Goal: Task Accomplishment & Management: Use online tool/utility

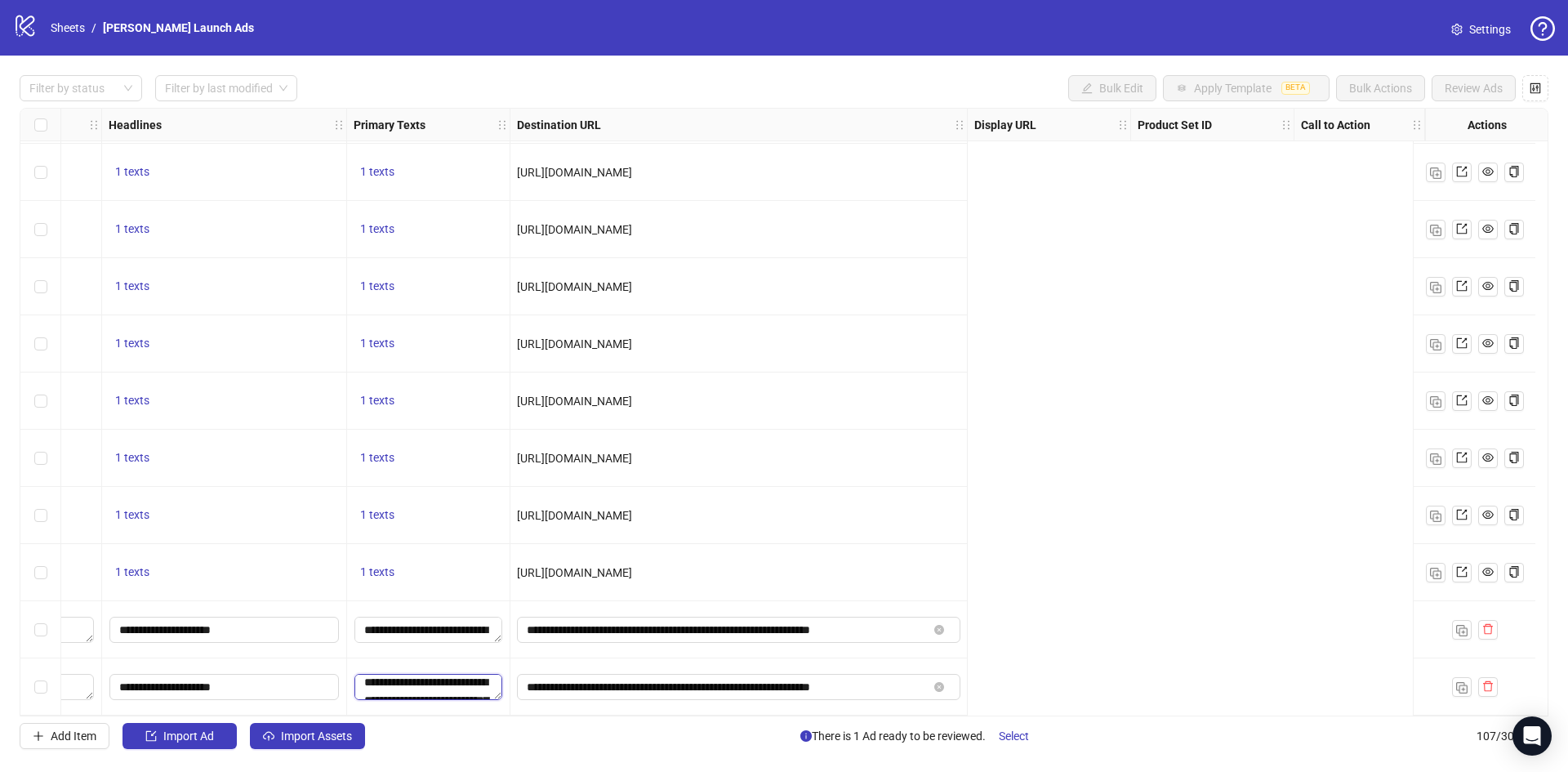
scroll to position [5552, 0]
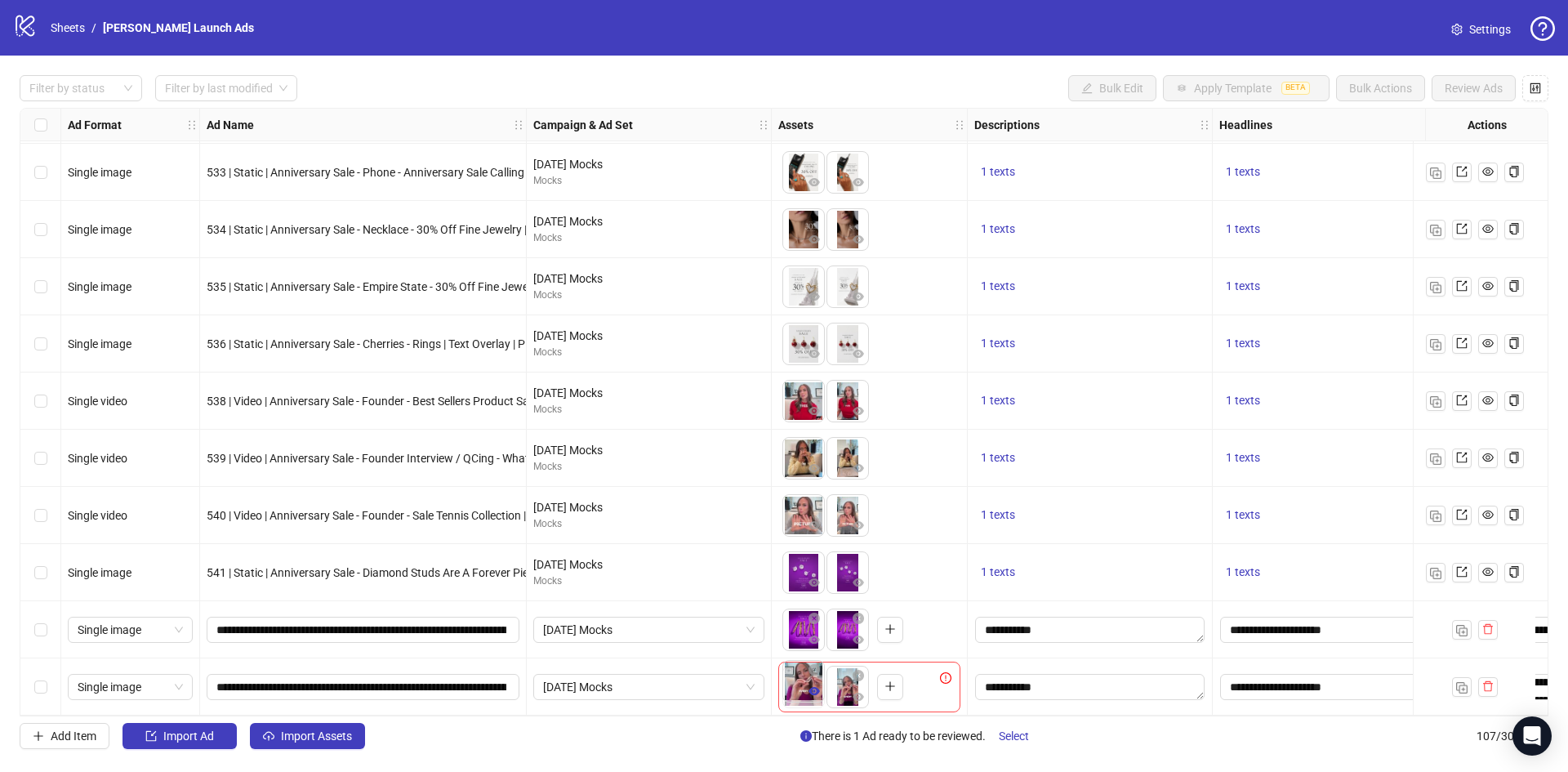
drag, startPoint x: 801, startPoint y: 686, endPoint x: 811, endPoint y: 700, distance: 17.2
click at [807, 685] on body "logo/logo-mobile Sheets / Stephanie Gottlieb Launch Ads Settings Filter by stat…" at bounding box center [784, 386] width 1568 height 772
drag, startPoint x: 753, startPoint y: 744, endPoint x: 727, endPoint y: 740, distance: 26.3
click at [725, 742] on div "Add Item Import Ad Import Assets There is 1 Ad ready to be reviewed. Select 107…" at bounding box center [784, 735] width 1529 height 26
click at [168, 688] on span "Single image" at bounding box center [130, 686] width 106 height 24
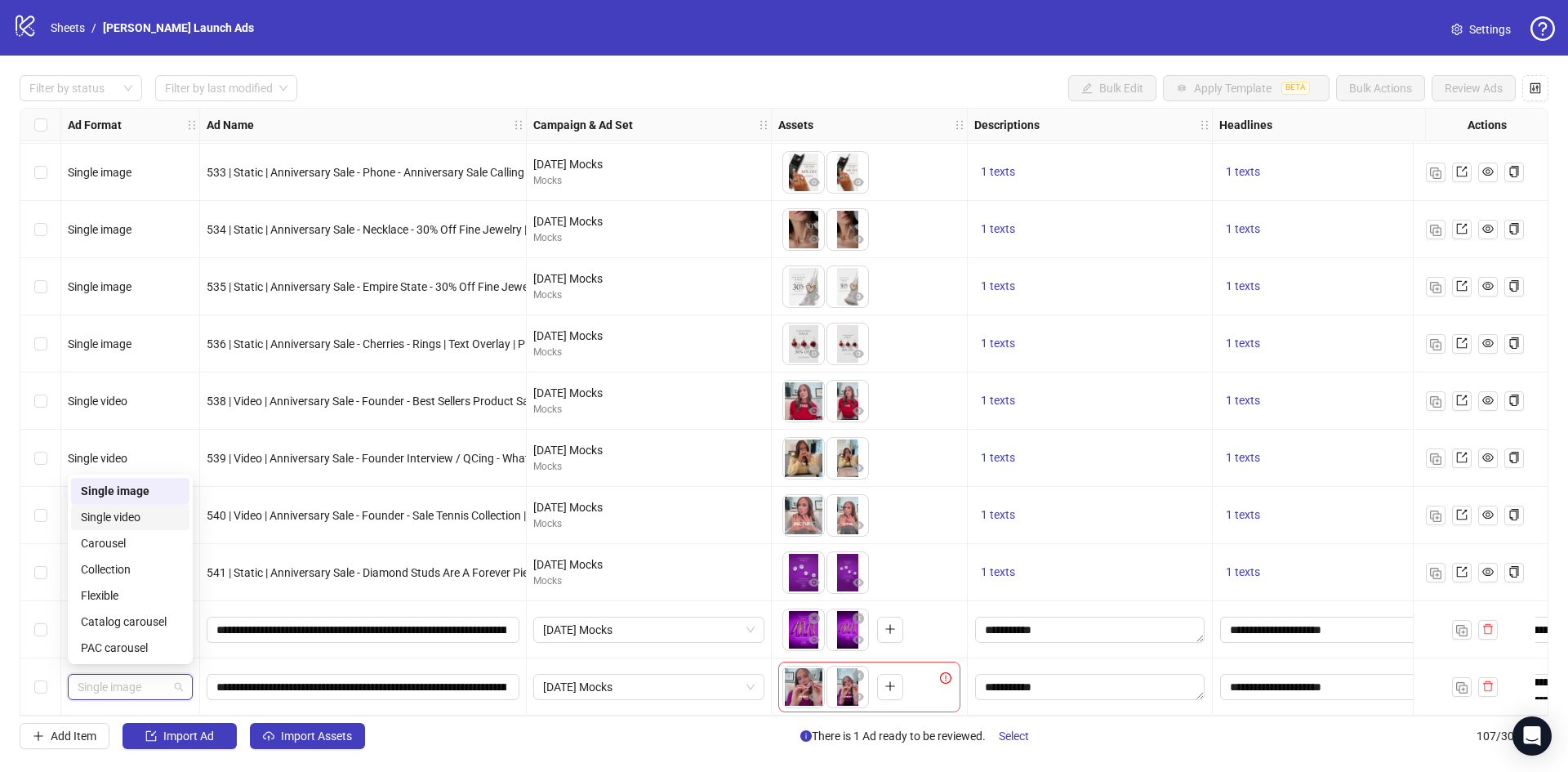
click at [137, 517] on div "Single video" at bounding box center [130, 517] width 99 height 18
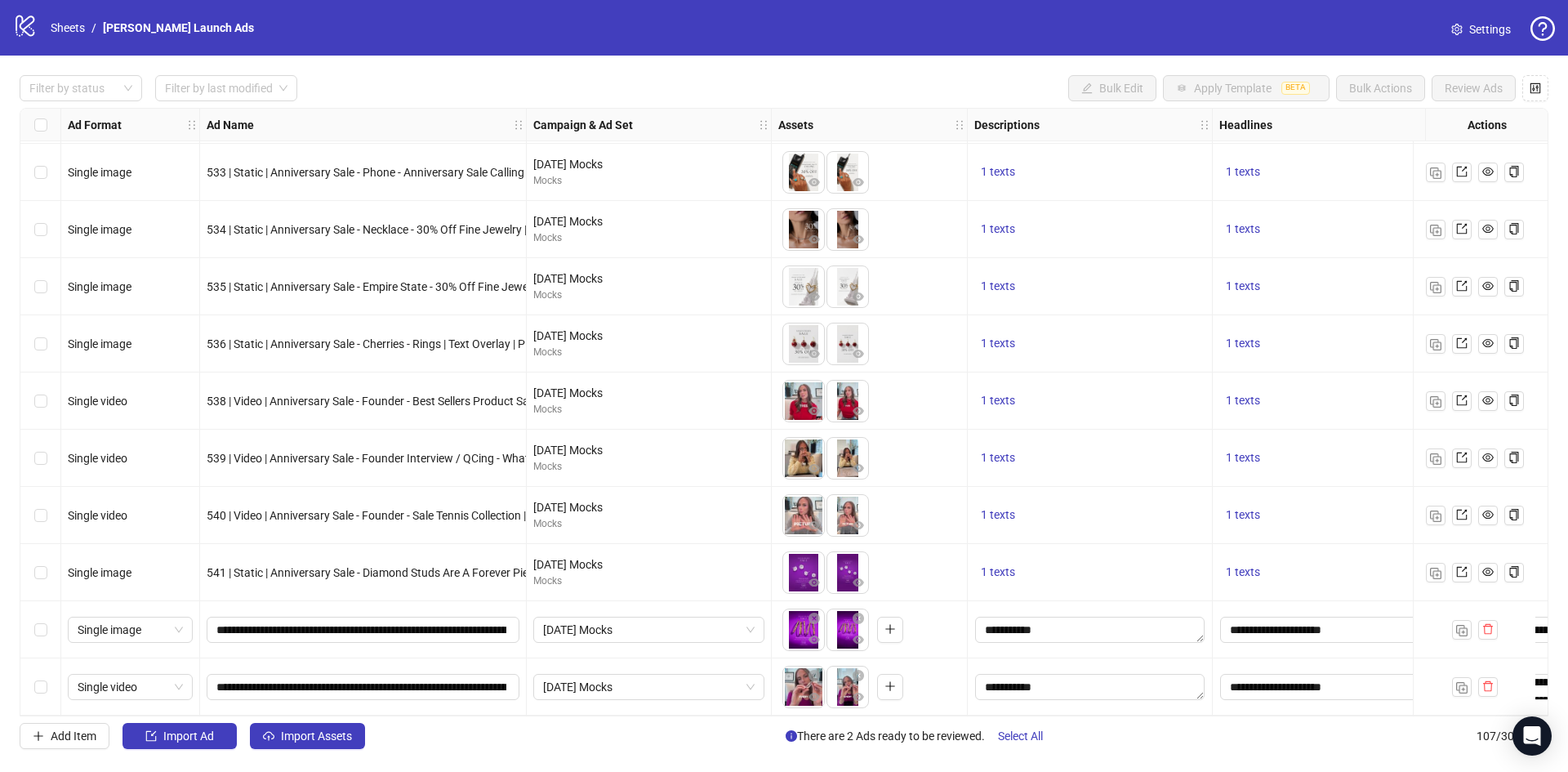
click at [614, 736] on div "Add Item Import Ad Import Assets There are 2 Ads ready to be reviewed. Select A…" at bounding box center [784, 735] width 1529 height 26
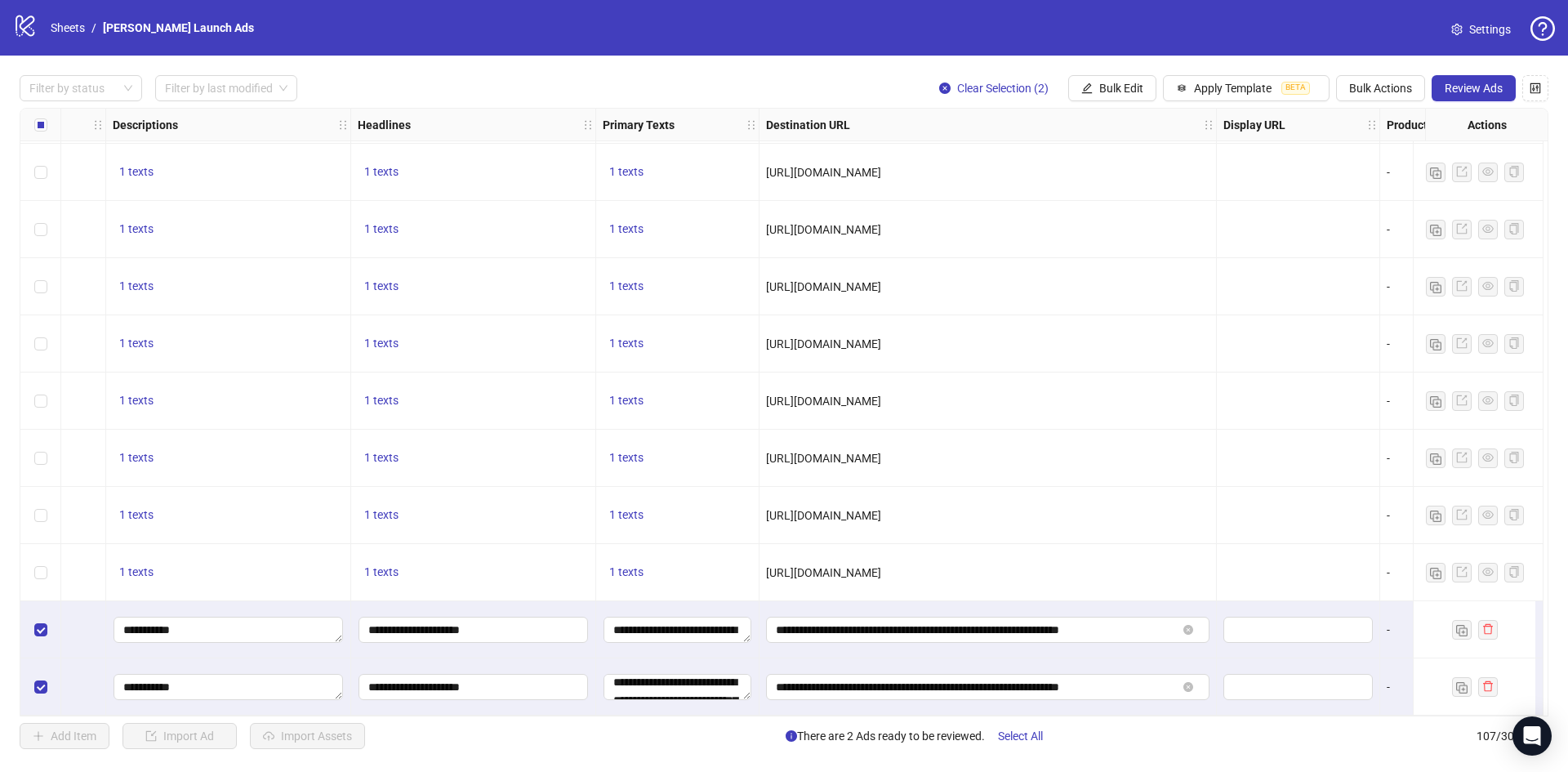
scroll to position [5552, 551]
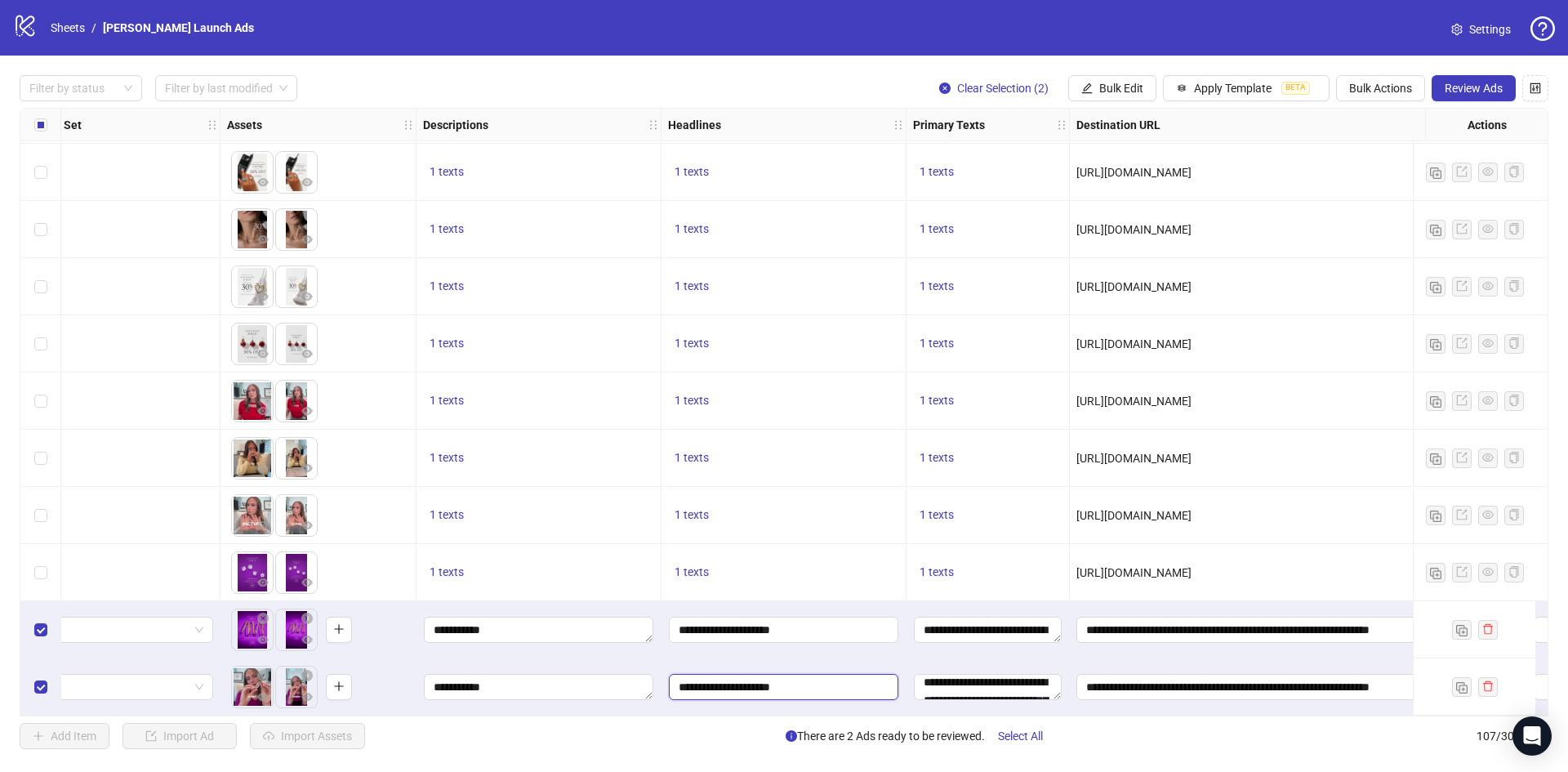
click at [820, 685] on input "**********" at bounding box center [783, 686] width 229 height 26
click at [809, 599] on div "Press Shift+Enter to add new input" at bounding box center [784, 599] width 189 height 27
click at [817, 628] on input "**********" at bounding box center [783, 630] width 229 height 26
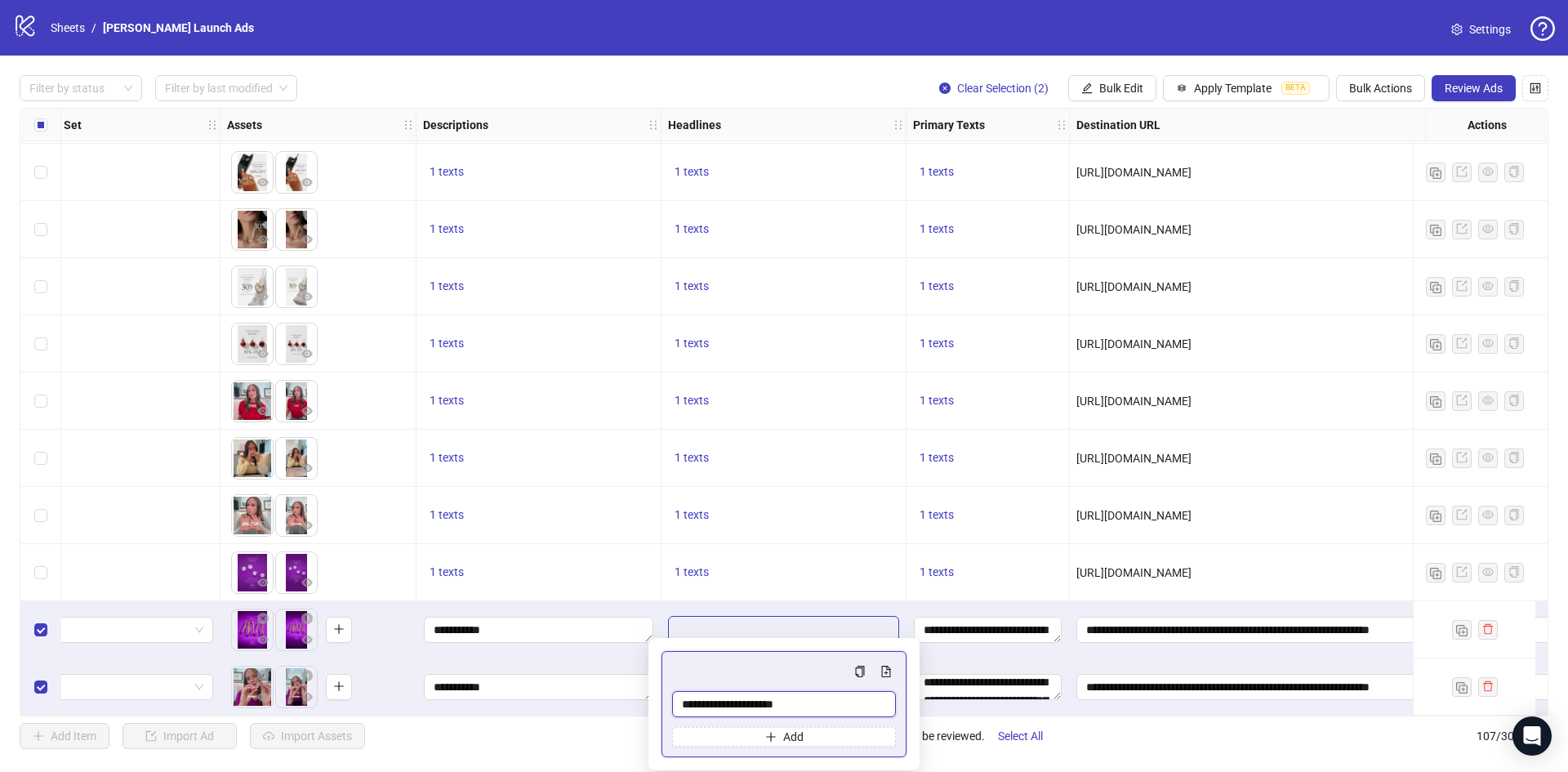
click at [811, 704] on input "**********" at bounding box center [783, 704] width 224 height 26
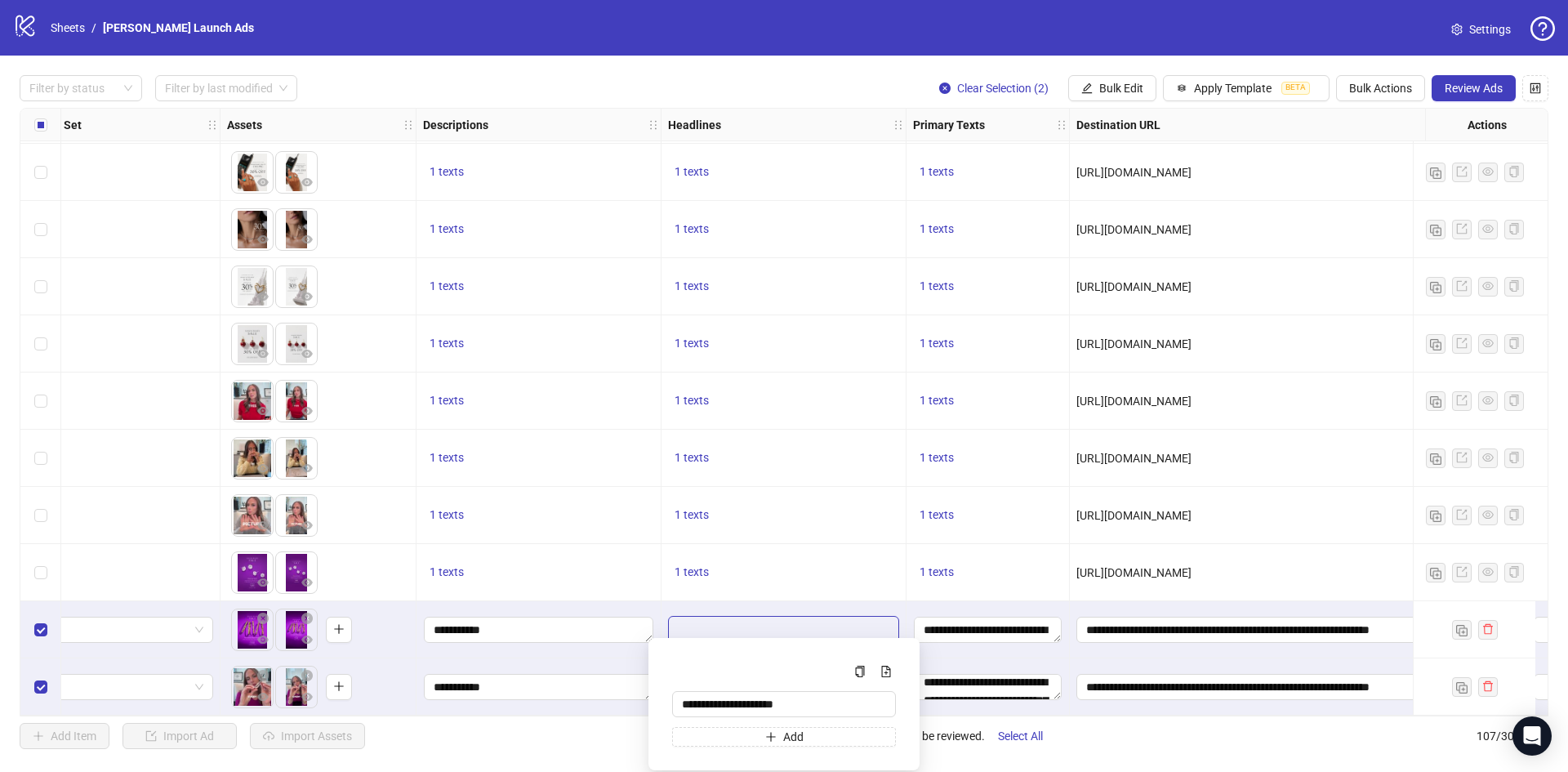
click at [553, 765] on div "Filter by status Filter by last modified Clear Selection (2) Bulk Edit Apply Te…" at bounding box center [784, 412] width 1568 height 713
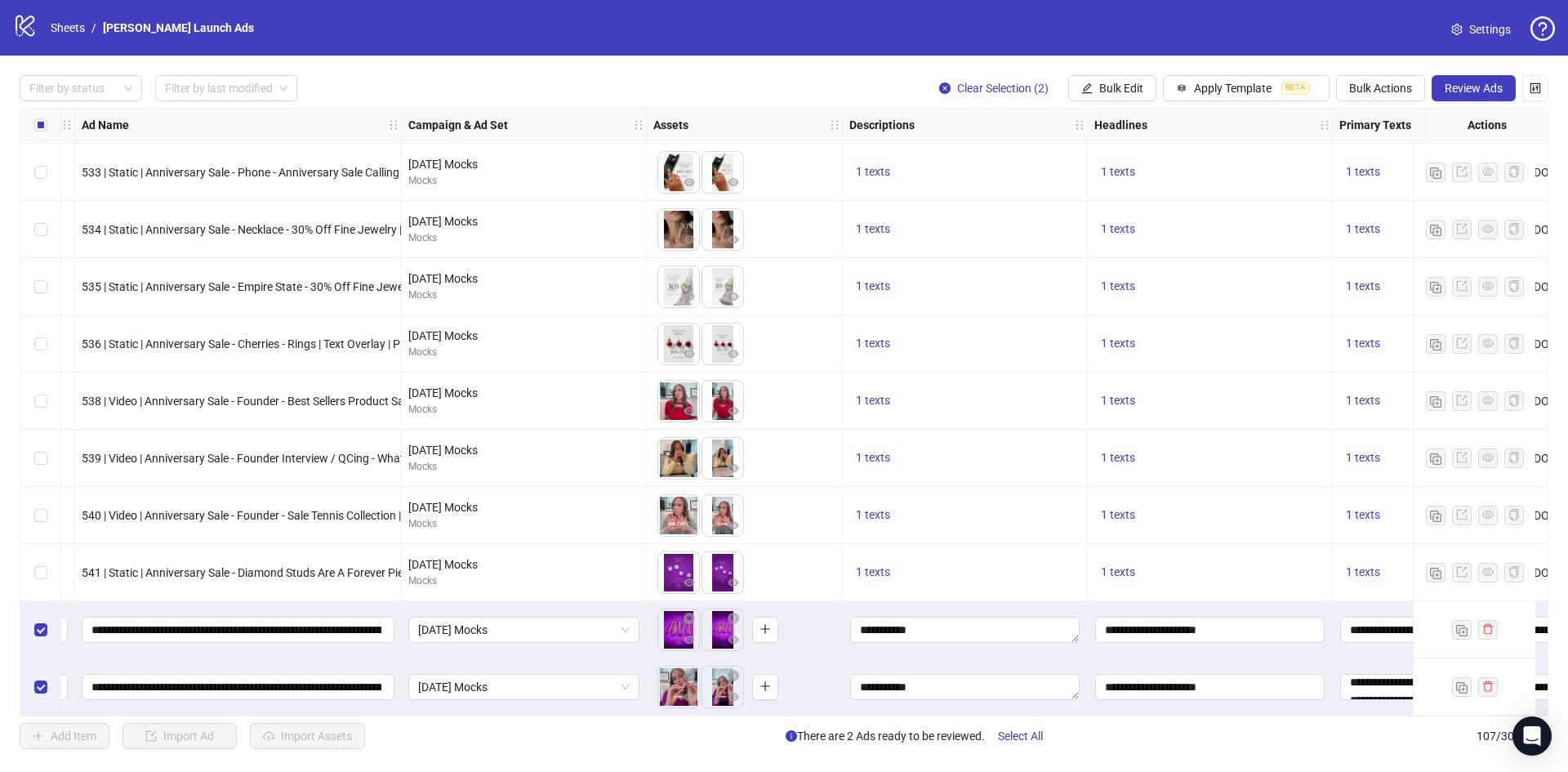
scroll to position [5552, 0]
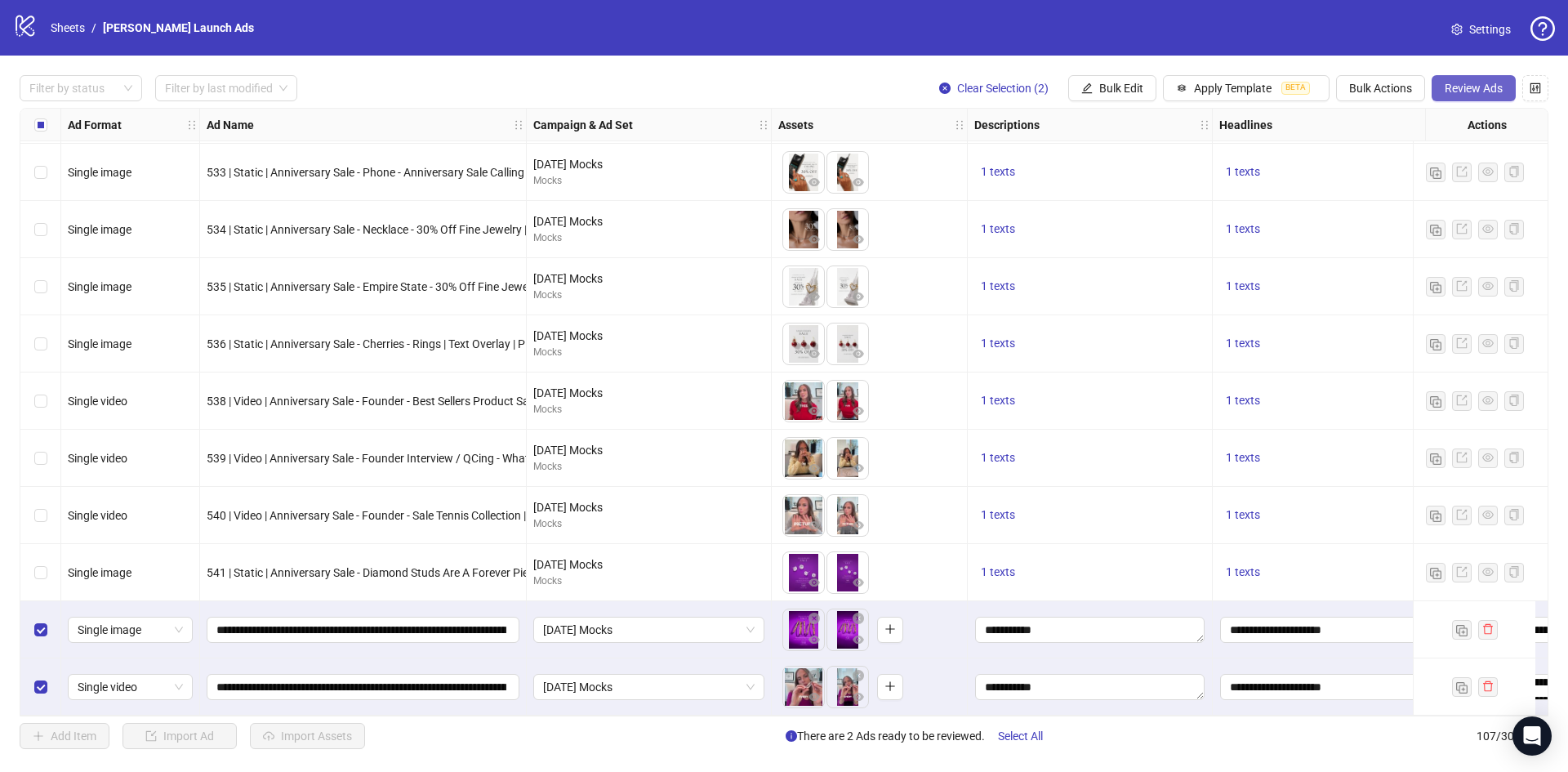
click at [1462, 89] on span "Review Ads" at bounding box center [1473, 88] width 58 height 13
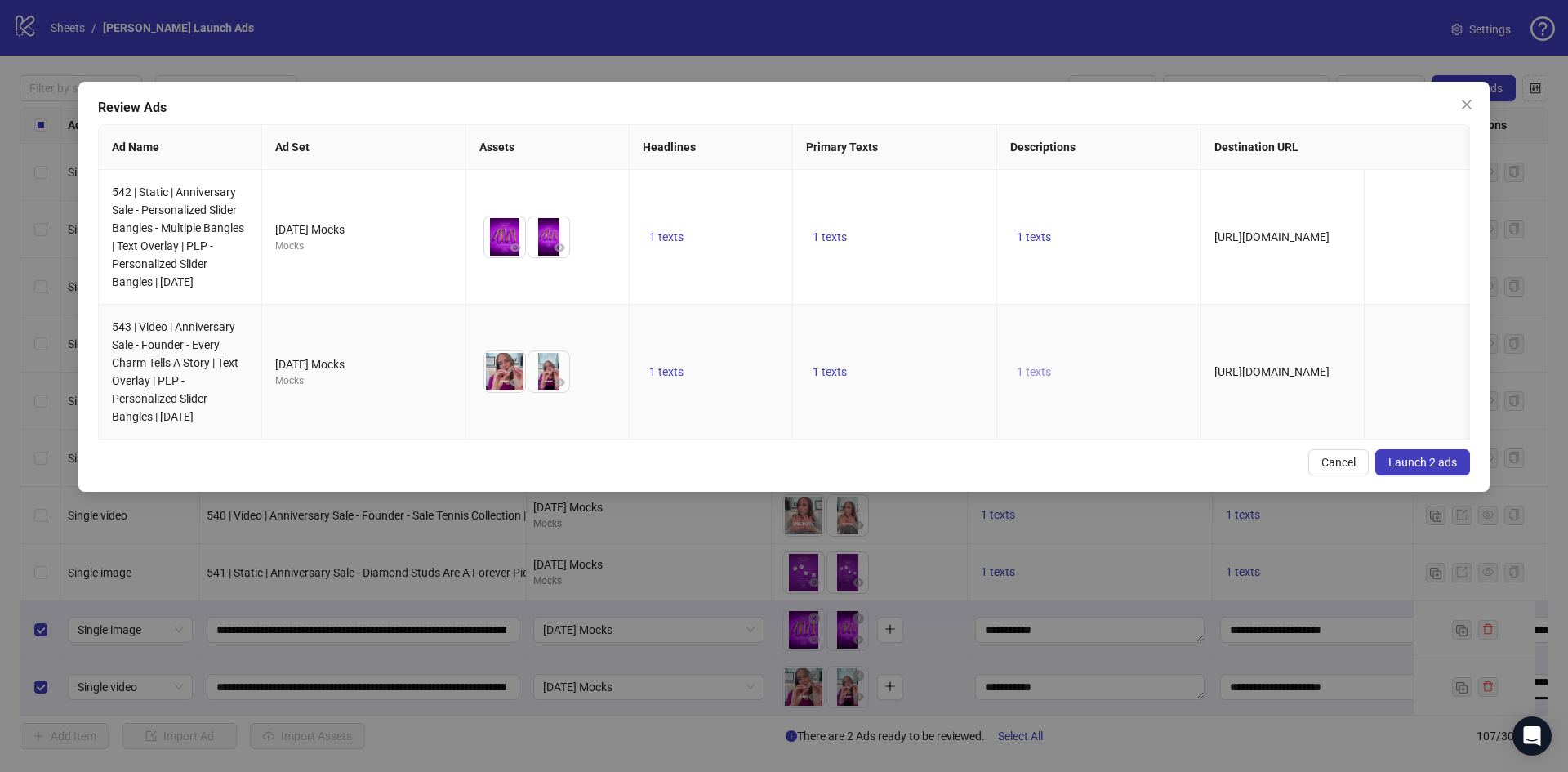
click at [1047, 363] on button "1 texts" at bounding box center [1033, 372] width 47 height 20
click at [1030, 223] on td "1 texts" at bounding box center [1099, 237] width 205 height 135
click at [1034, 235] on span "1 texts" at bounding box center [1033, 237] width 34 height 13
click at [829, 237] on span "1 texts" at bounding box center [829, 237] width 34 height 13
click at [829, 384] on td "1 texts" at bounding box center [895, 372] width 205 height 135
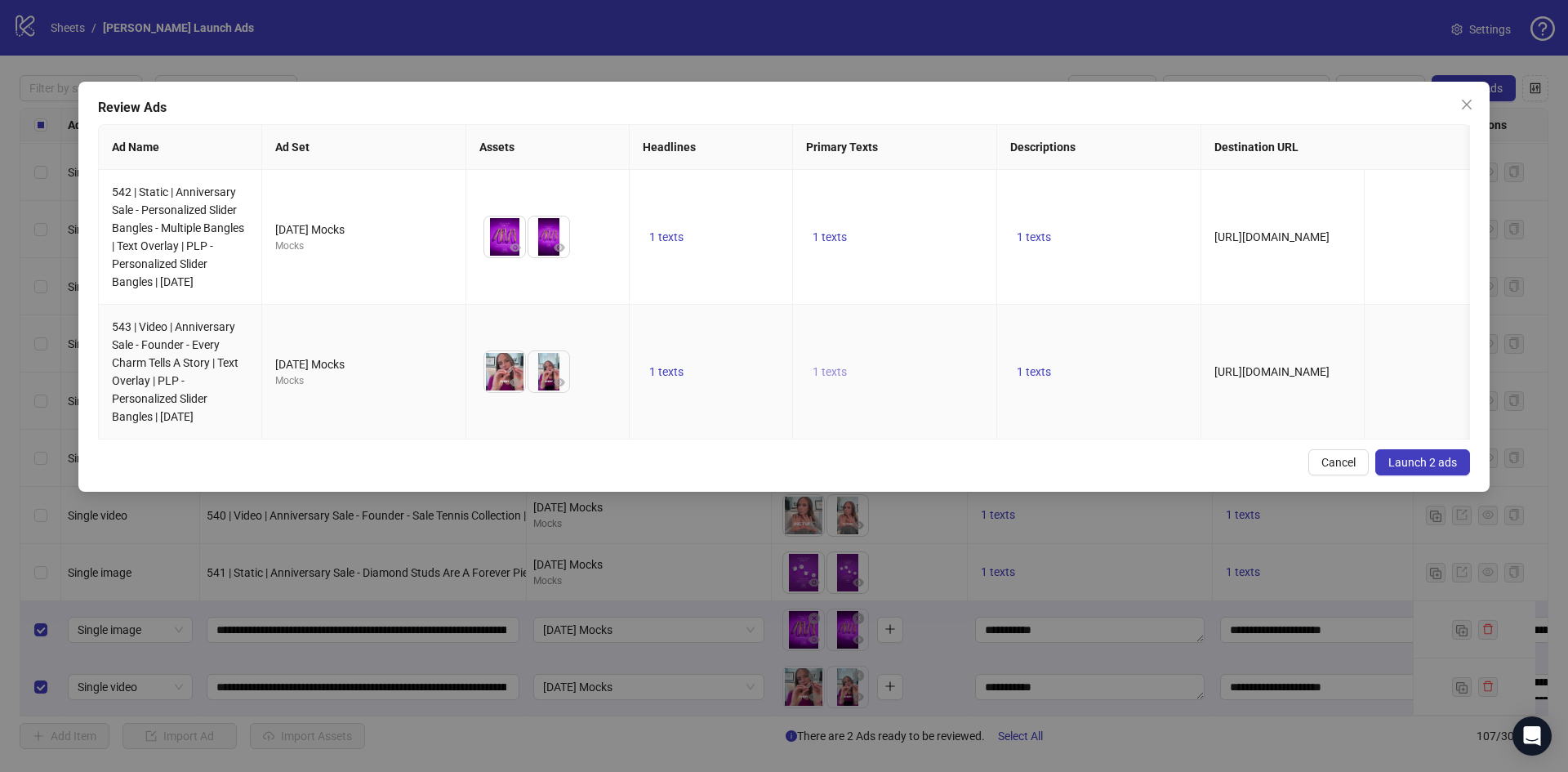
click at [828, 376] on span "1 texts" at bounding box center [829, 372] width 34 height 13
drag, startPoint x: 801, startPoint y: 458, endPoint x: 816, endPoint y: 431, distance: 30.9
click at [801, 459] on div "Review Ads Ad Name Ad Set Assets Headlines Primary Texts Descriptions Destinati…" at bounding box center [783, 286] width 1411 height 410
click at [843, 222] on td "1 texts" at bounding box center [895, 237] width 205 height 135
click at [841, 230] on span "1 texts" at bounding box center [829, 237] width 34 height 13
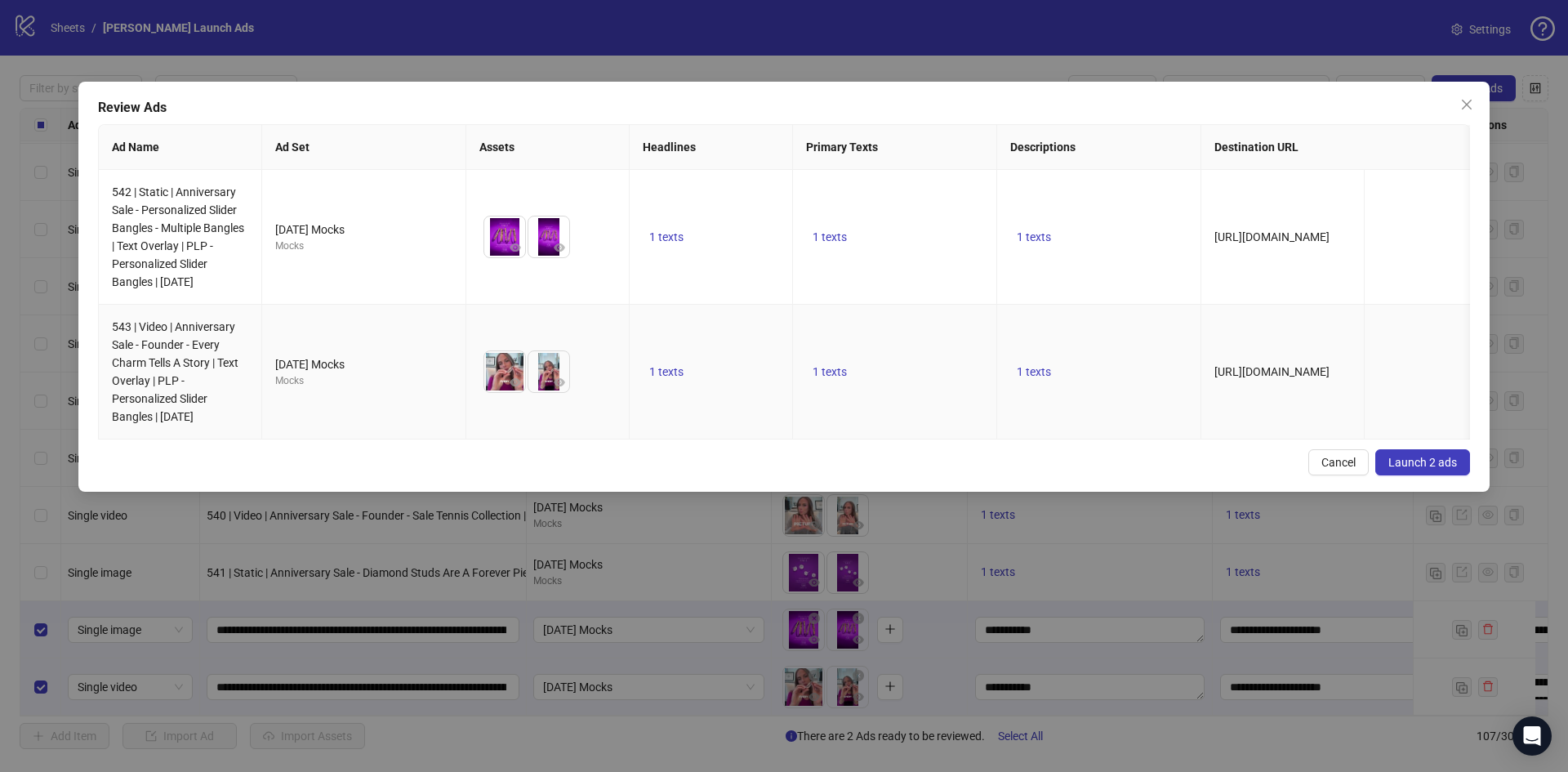
click at [855, 398] on td "1 texts" at bounding box center [895, 372] width 205 height 135
click at [1395, 469] on span "Launch 2 ads" at bounding box center [1423, 463] width 69 height 13
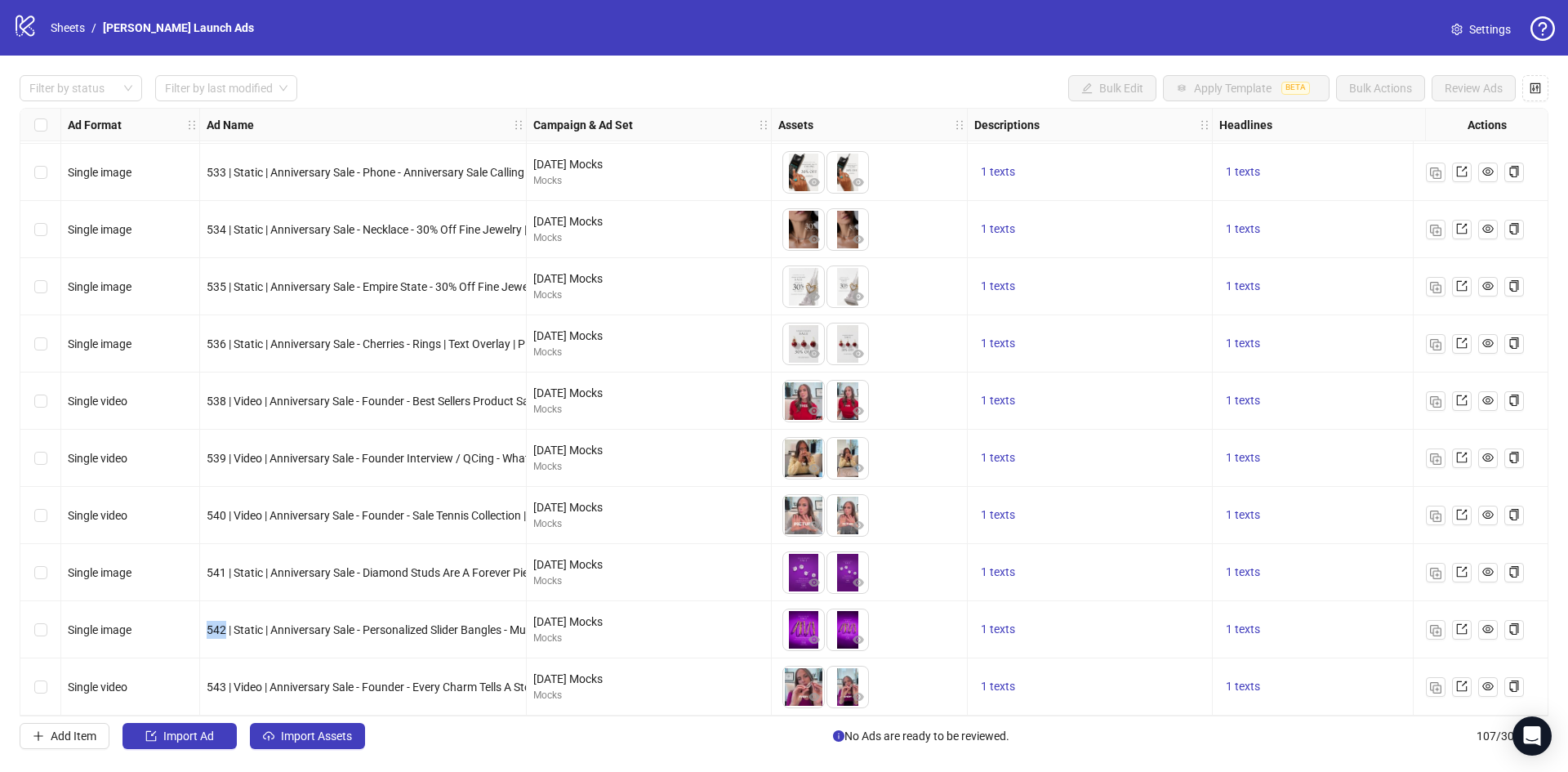
copy span "542"
drag, startPoint x: 224, startPoint y: 621, endPoint x: 201, endPoint y: 621, distance: 23.0
click at [201, 621] on div "542 | Static | Anniversary Sale - Personalized Slider Bangles - Multiple Bangle…" at bounding box center [363, 630] width 327 height 57
click at [67, 30] on link "Sheets" at bounding box center [67, 28] width 41 height 18
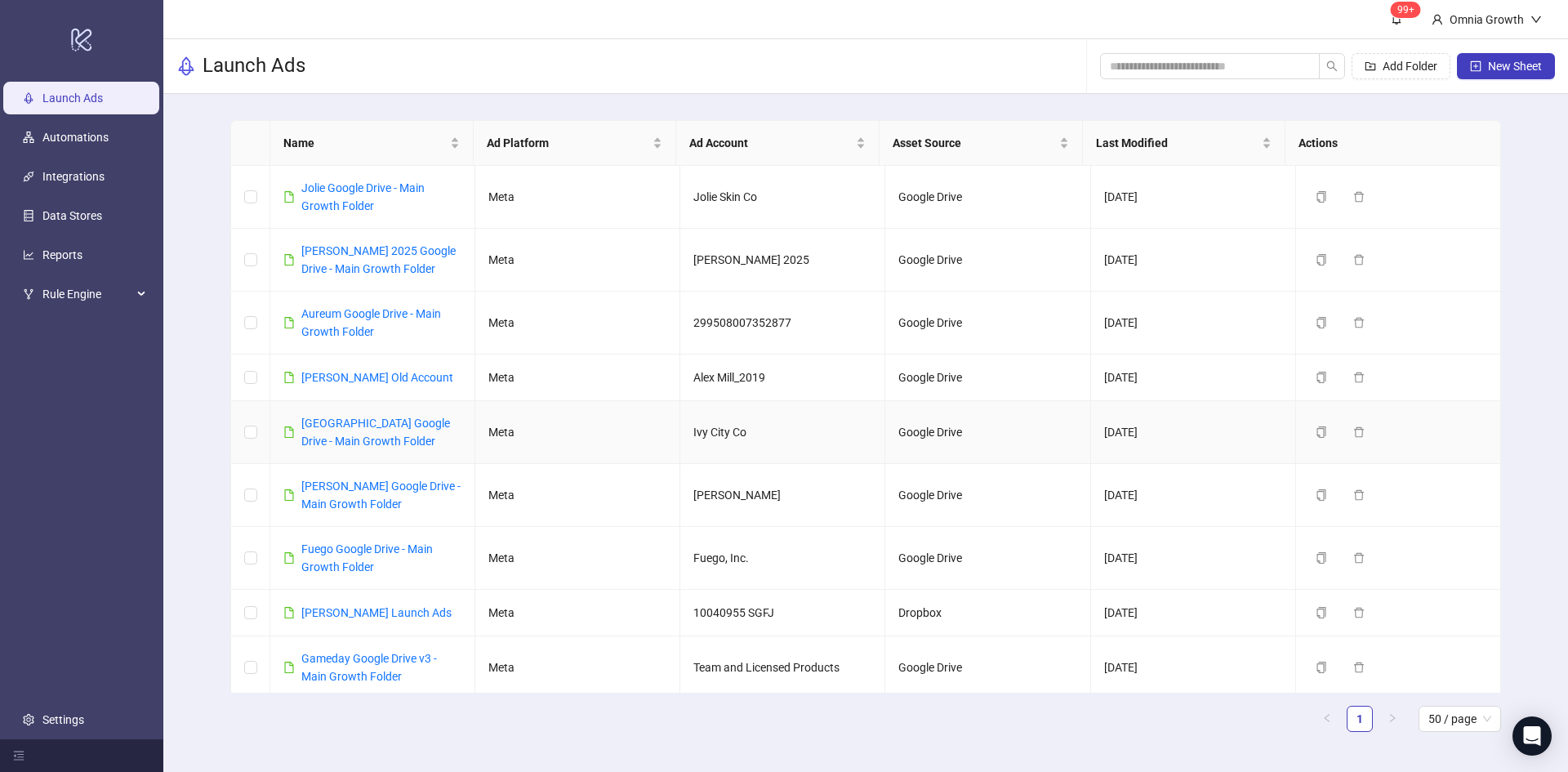
scroll to position [1017, 0]
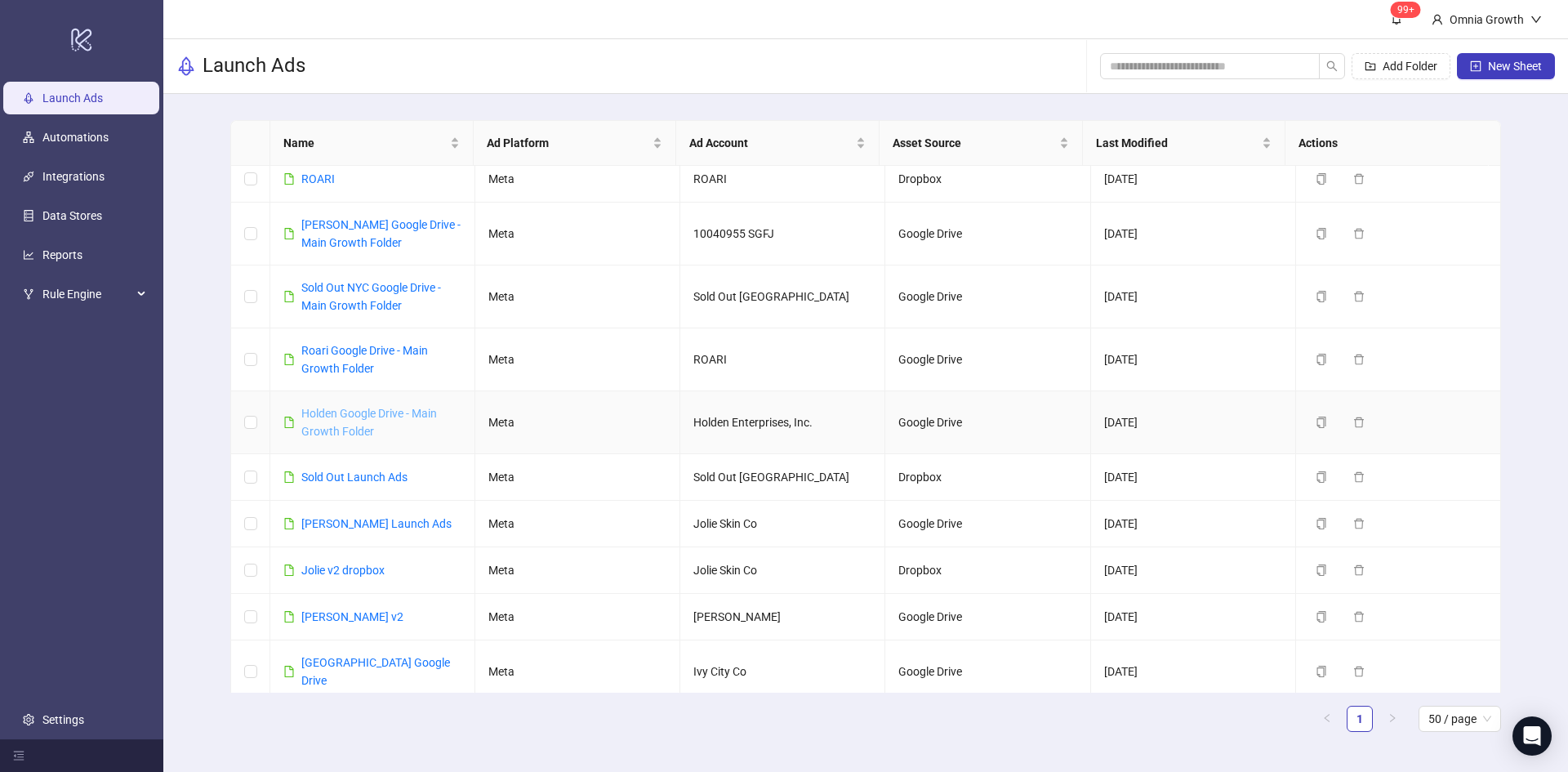
click at [318, 431] on link "Holden Google Drive - Main Growth Folder" at bounding box center [368, 422] width 136 height 31
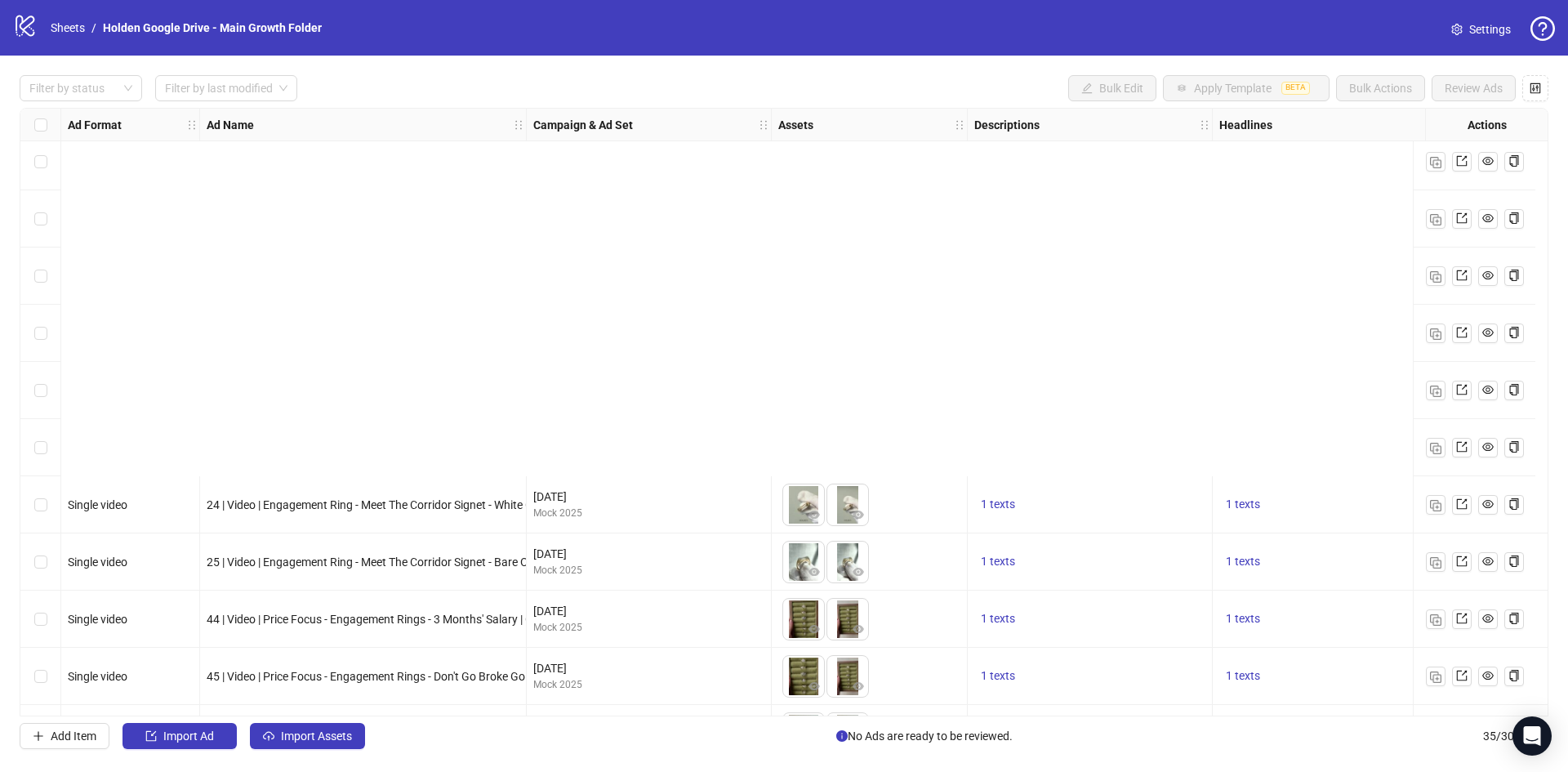
scroll to position [1434, 0]
